Goal: Transaction & Acquisition: Purchase product/service

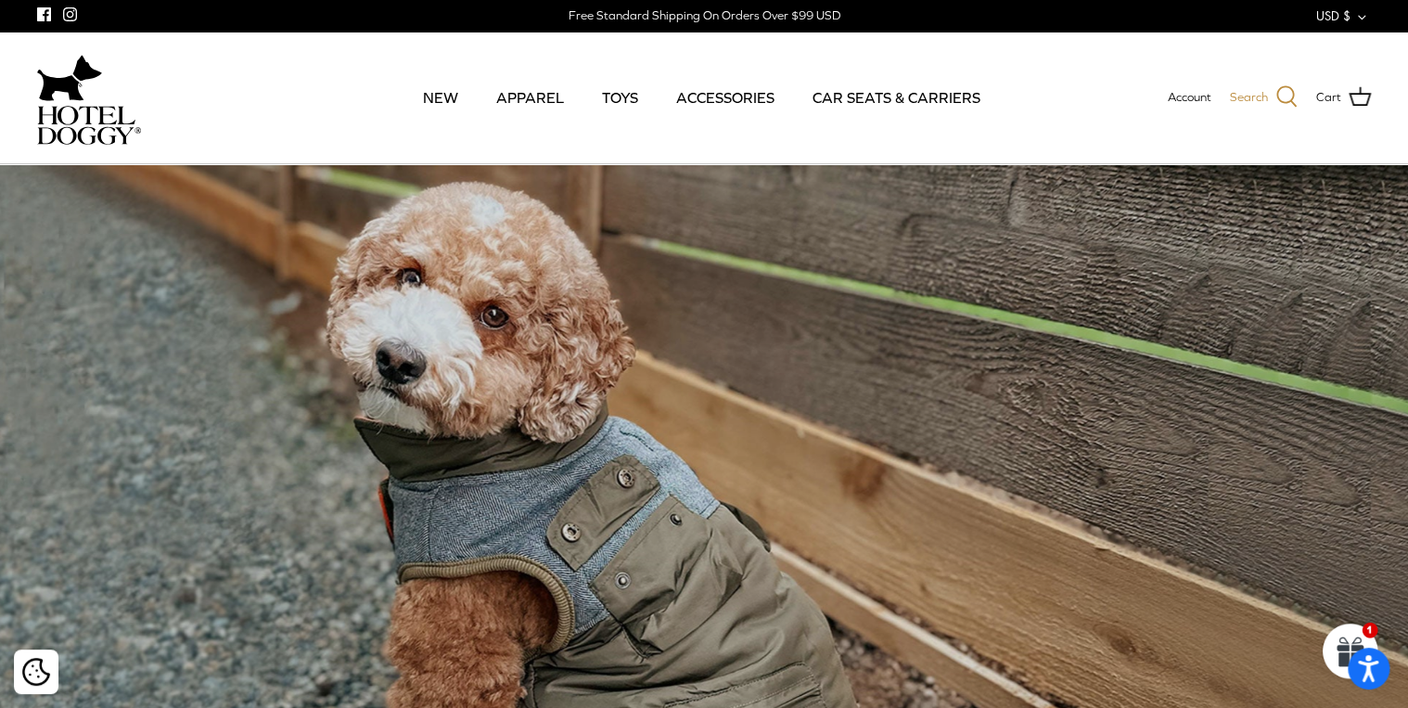
click at [1287, 96] on icon at bounding box center [1286, 96] width 22 height 22
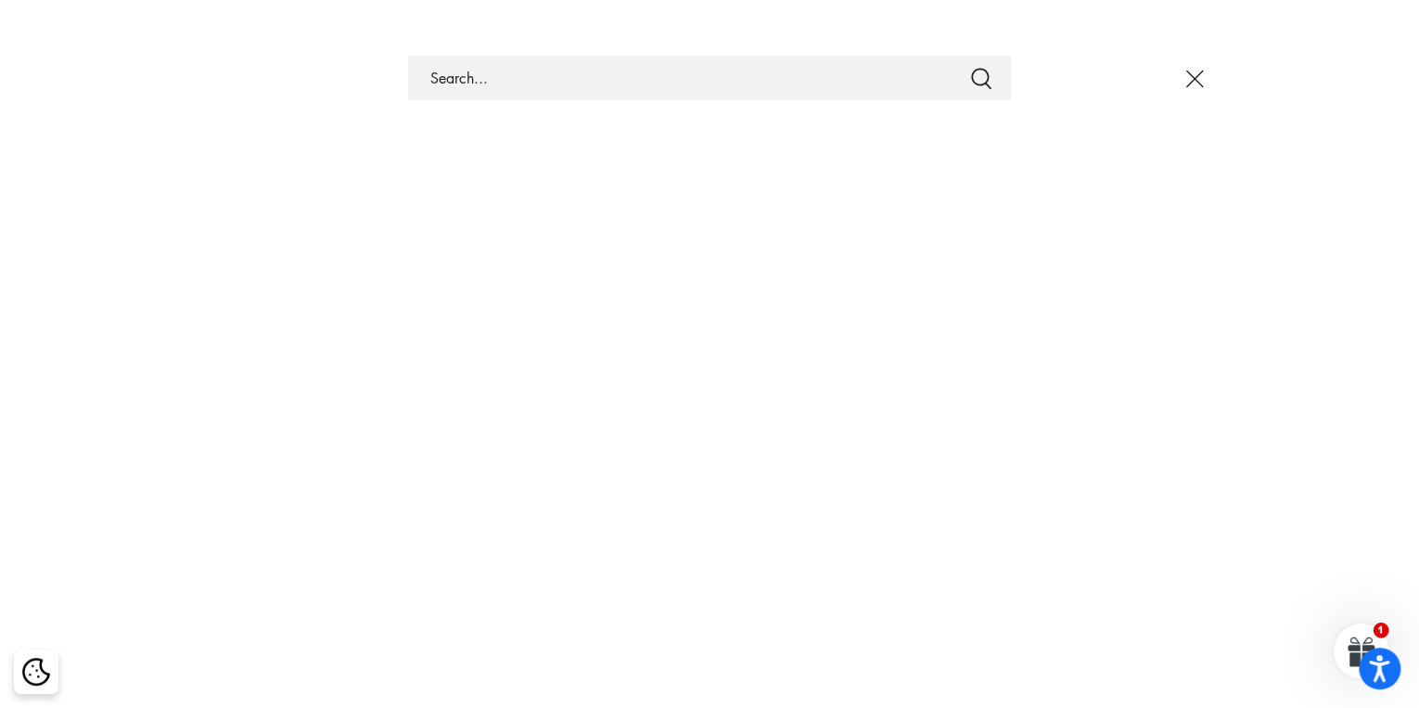
click at [834, 68] on input "Search Store" at bounding box center [709, 78] width 603 height 45
paste input "Hotel Doggy Deluxe Car Seat & Carrier"
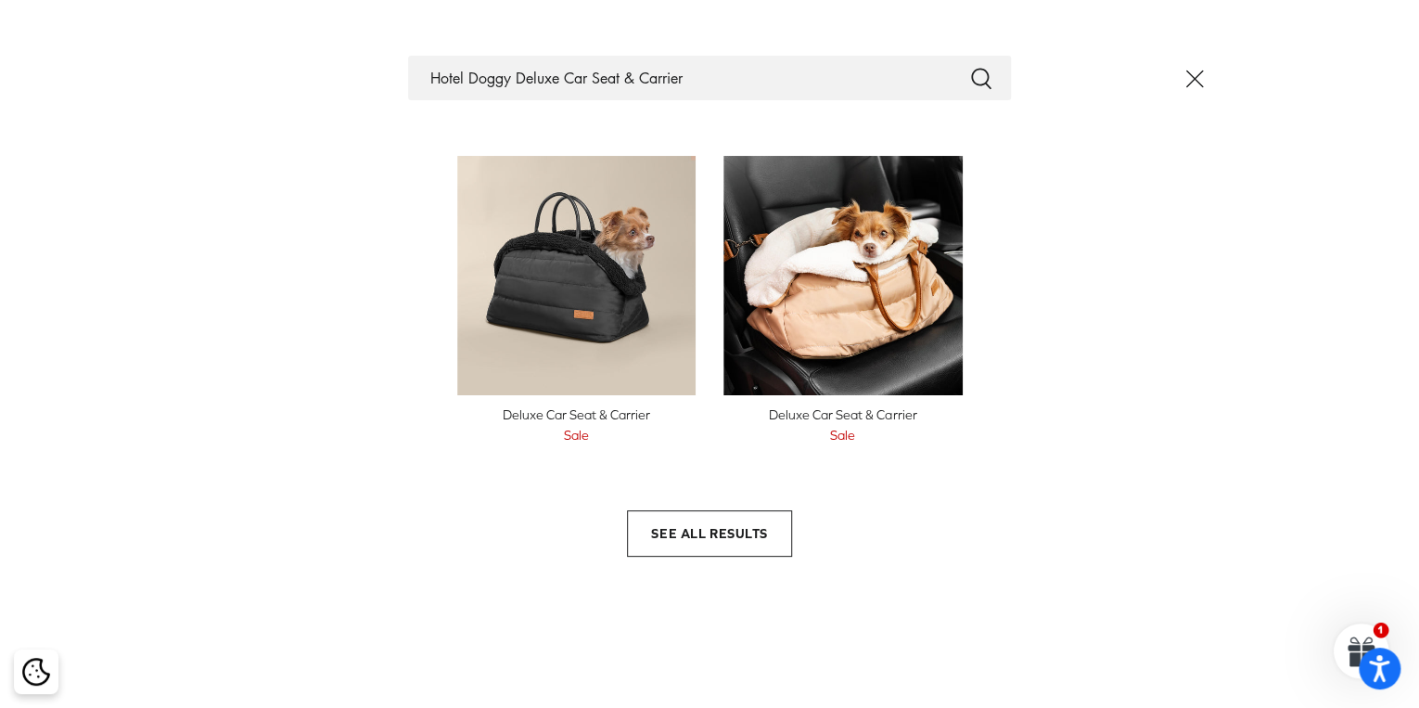
type input "Hotel Doggy Deluxe Car Seat & Carrier"
click at [621, 302] on img at bounding box center [576, 275] width 239 height 239
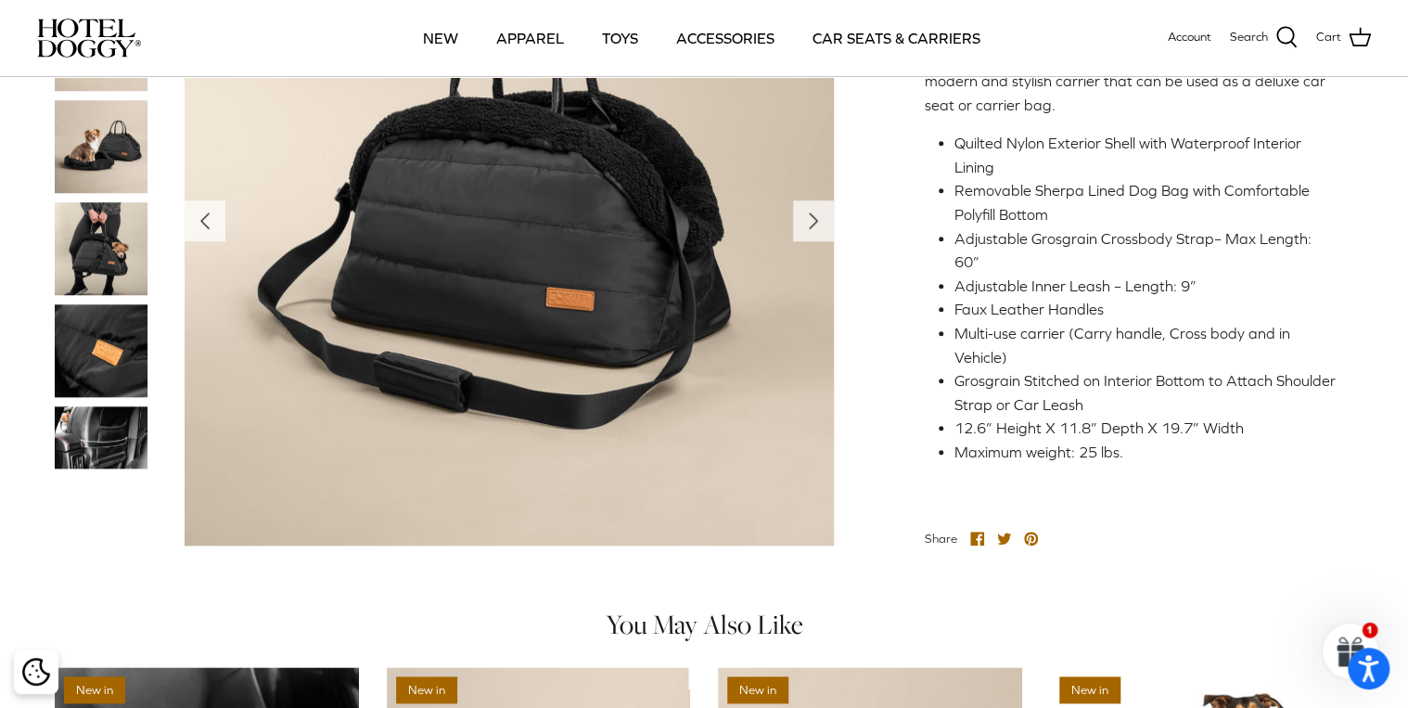
scroll to position [668, 0]
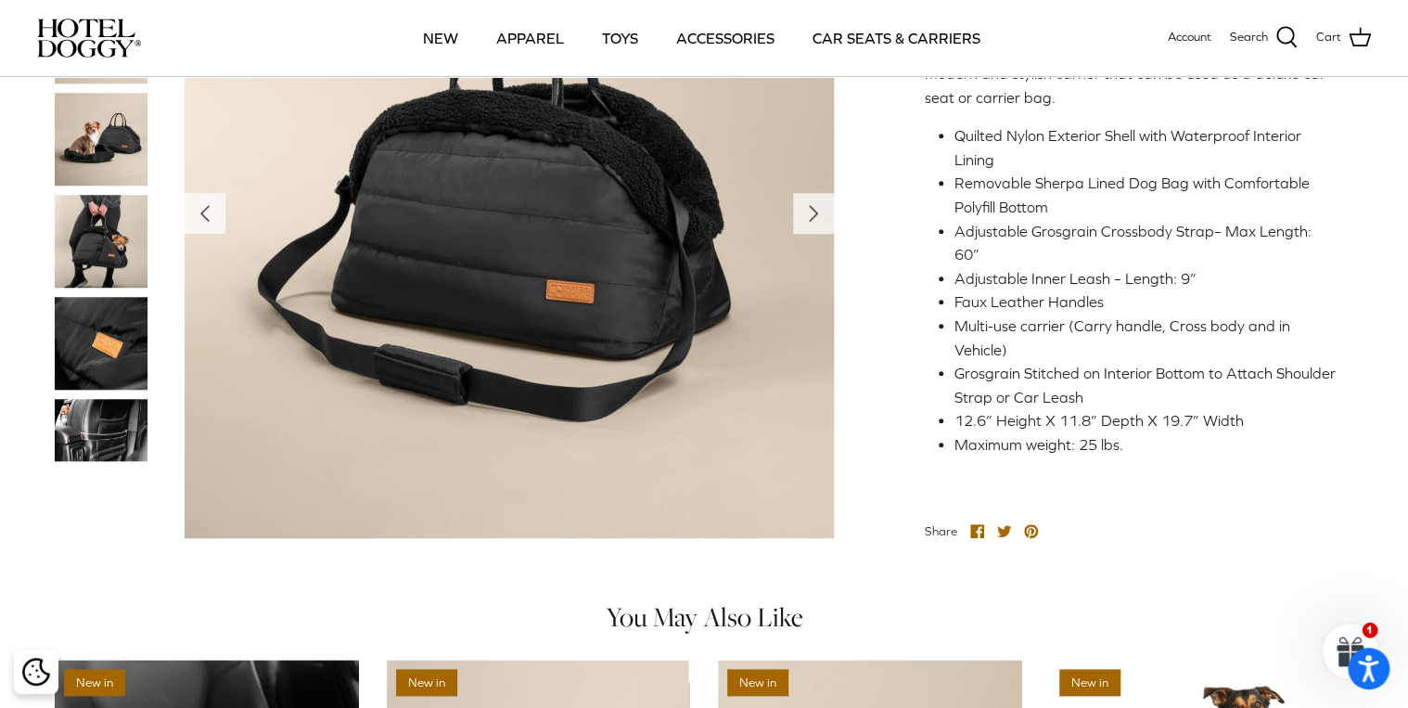
drag, startPoint x: 956, startPoint y: 275, endPoint x: 1201, endPoint y: 277, distance: 244.9
click at [1201, 277] on li "Adjustable Inner Leash – Length: 9”" at bounding box center [1146, 279] width 384 height 24
copy li "Adjustable Inner Leash – Length: 9”"
click at [1165, 531] on div "Home Right Deluxe Car Seat & Carrier Left Right New in" at bounding box center [704, 237] width 1408 height 1746
